Goal: Information Seeking & Learning: Check status

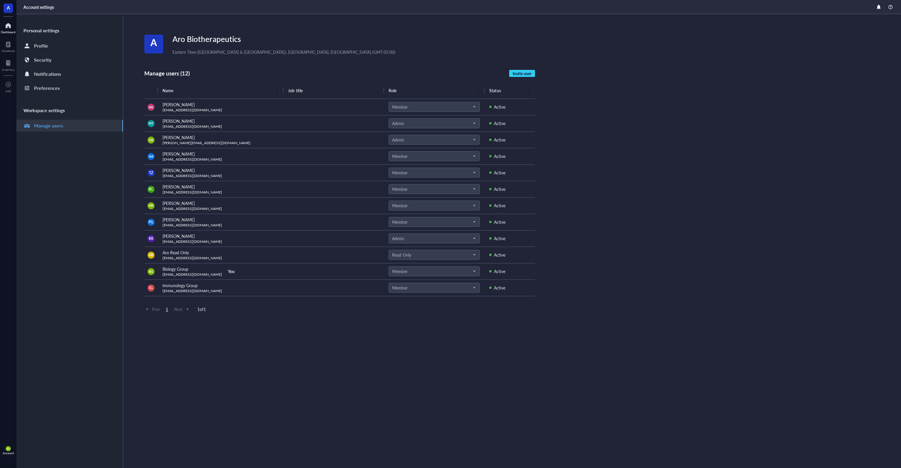
click at [6, 28] on div at bounding box center [8, 25] width 15 height 9
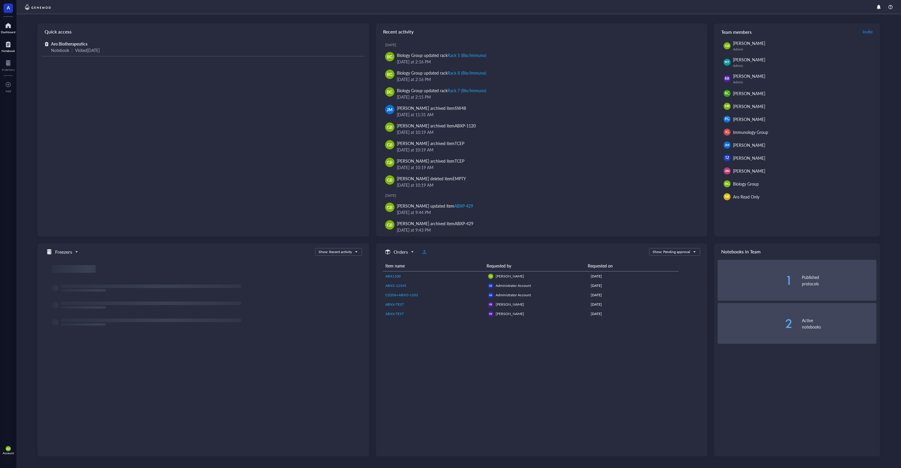
click at [10, 44] on div at bounding box center [7, 44] width 13 height 9
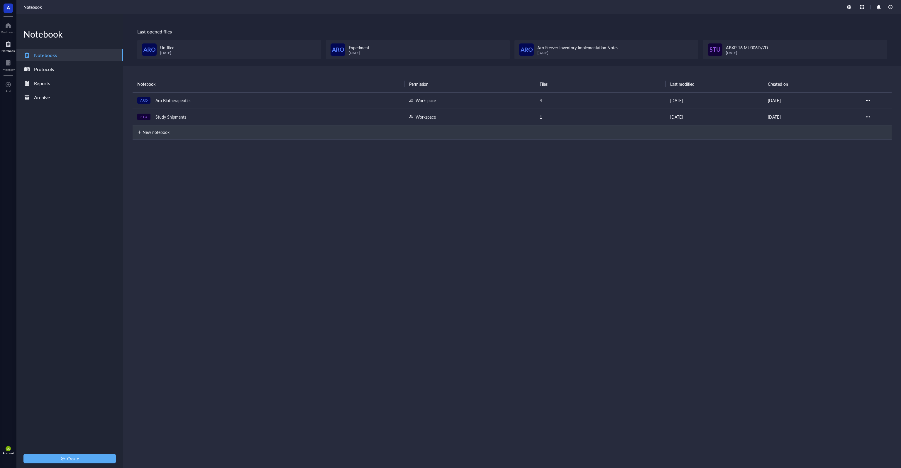
click at [176, 116] on div "Study Shipments" at bounding box center [171, 117] width 36 height 8
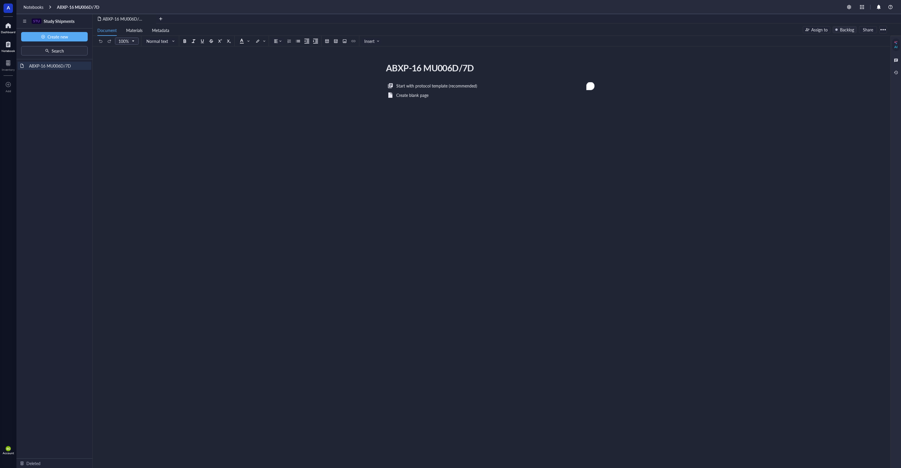
click at [5, 25] on div at bounding box center [8, 25] width 15 height 9
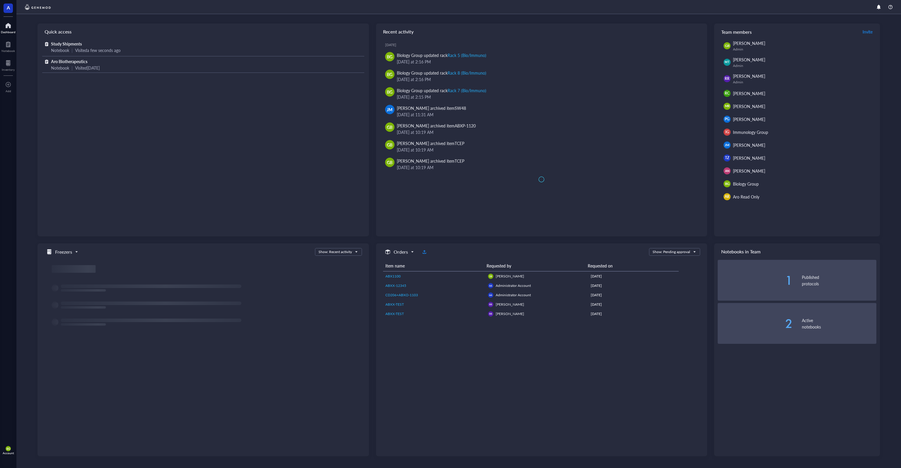
click at [37, 8] on img at bounding box center [37, 7] width 29 height 7
